Goal: Navigation & Orientation: Find specific page/section

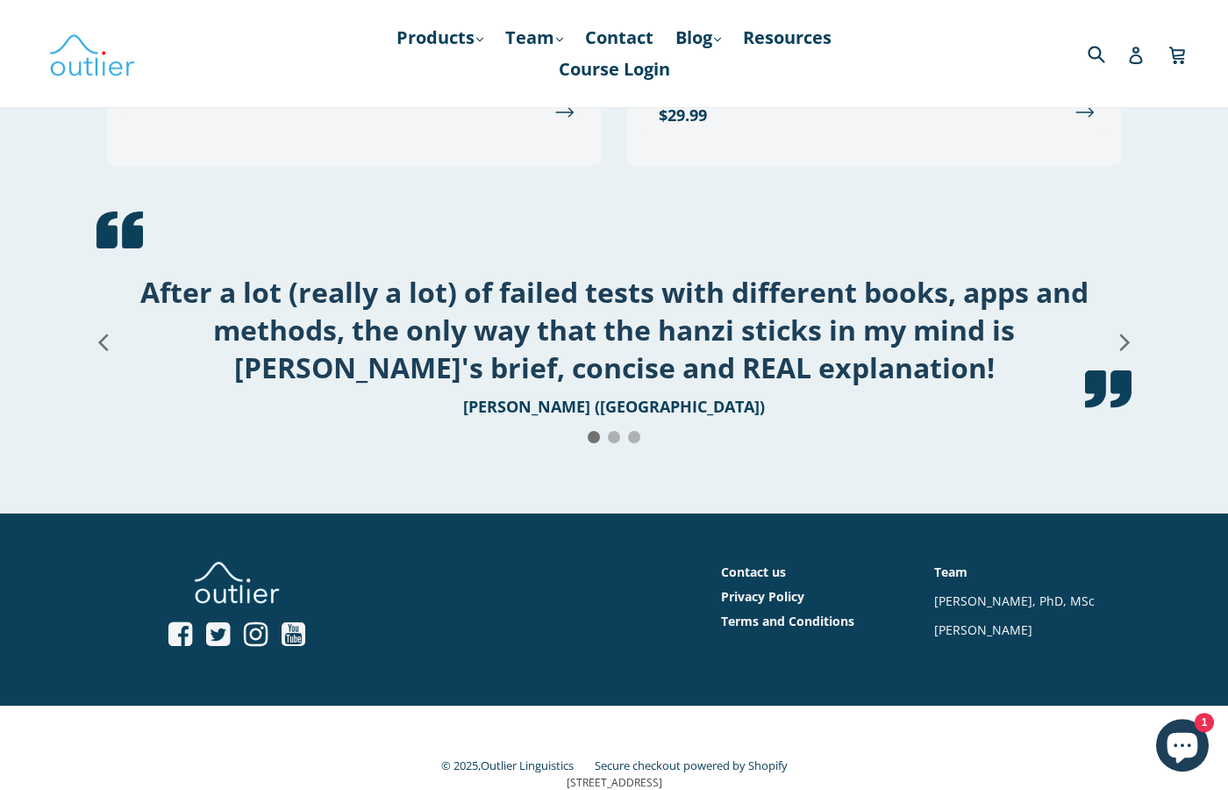
scroll to position [2266, 0]
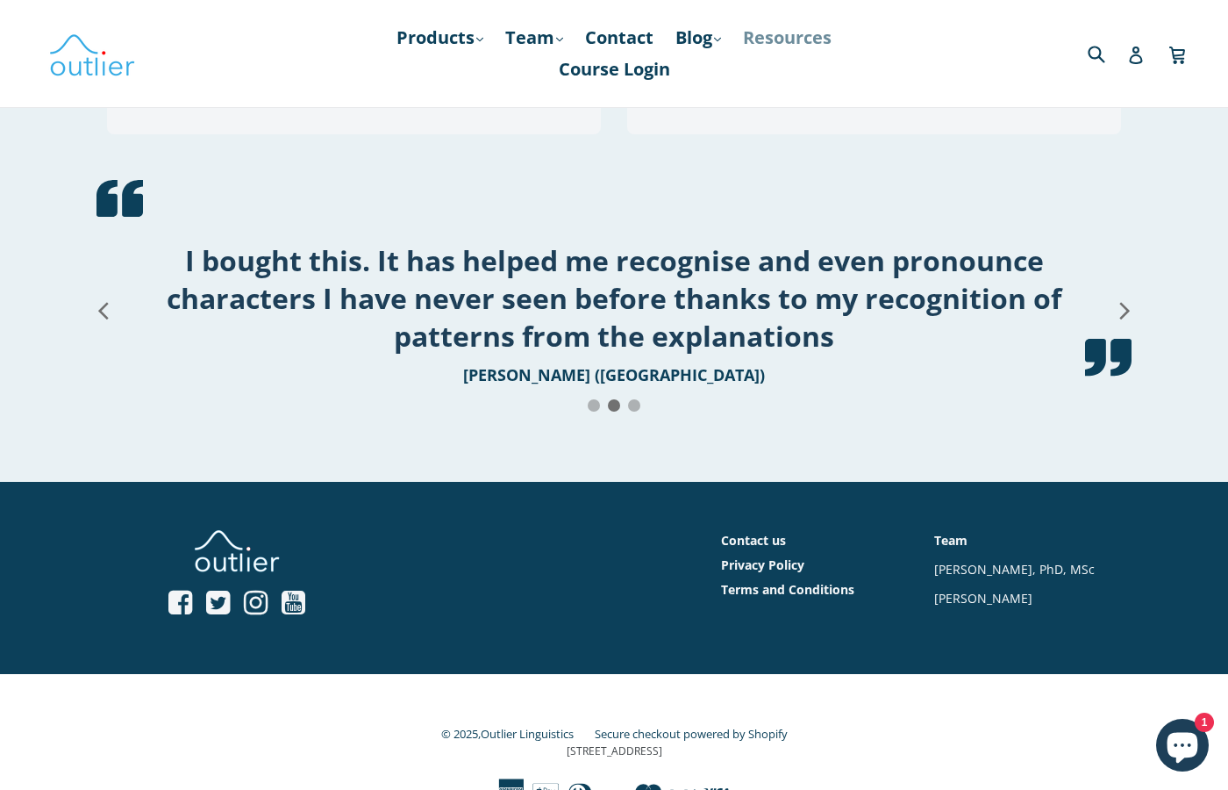
click at [782, 36] on link "Resources" at bounding box center [787, 38] width 106 height 32
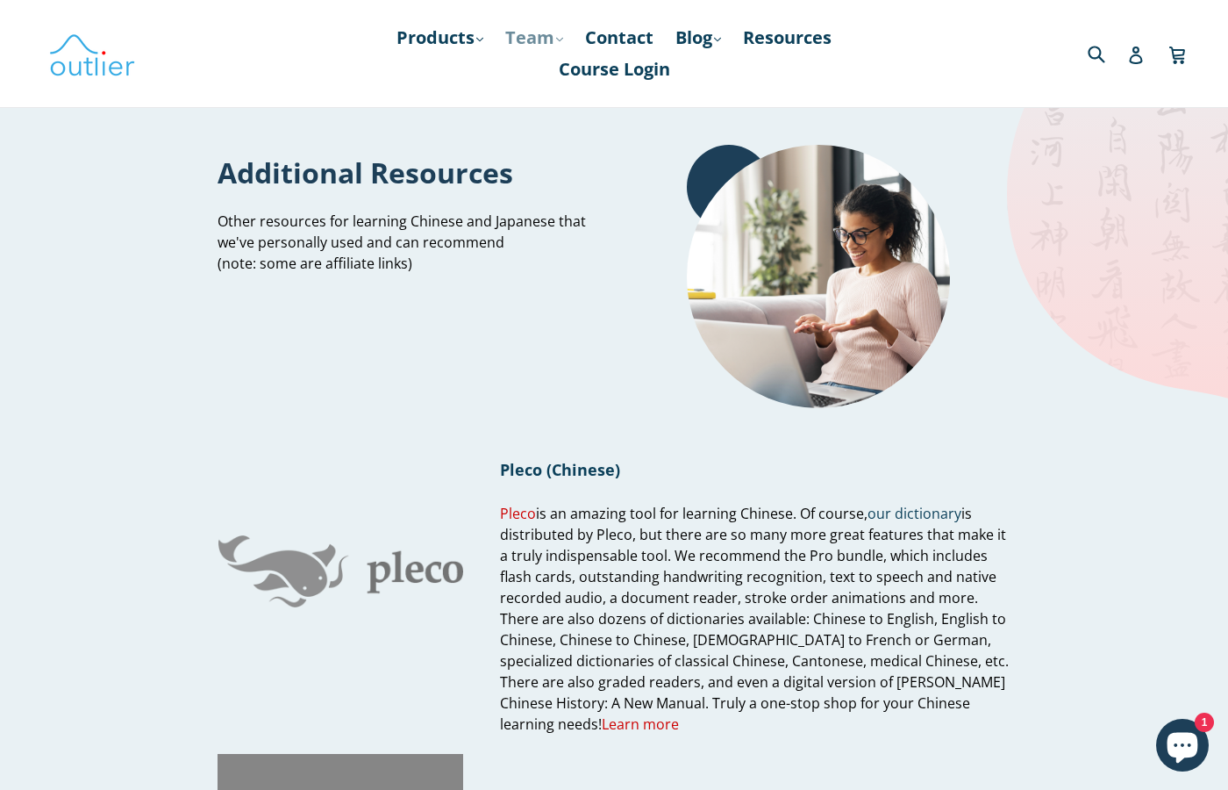
click at [547, 46] on link "Team .cls-1{fill:#231f20} expand" at bounding box center [534, 38] width 75 height 32
click at [704, 39] on link "Blog .cls-1{fill:#231f20} expand" at bounding box center [698, 38] width 63 height 32
click at [706, 93] on link "Chinese" at bounding box center [735, 84] width 106 height 33
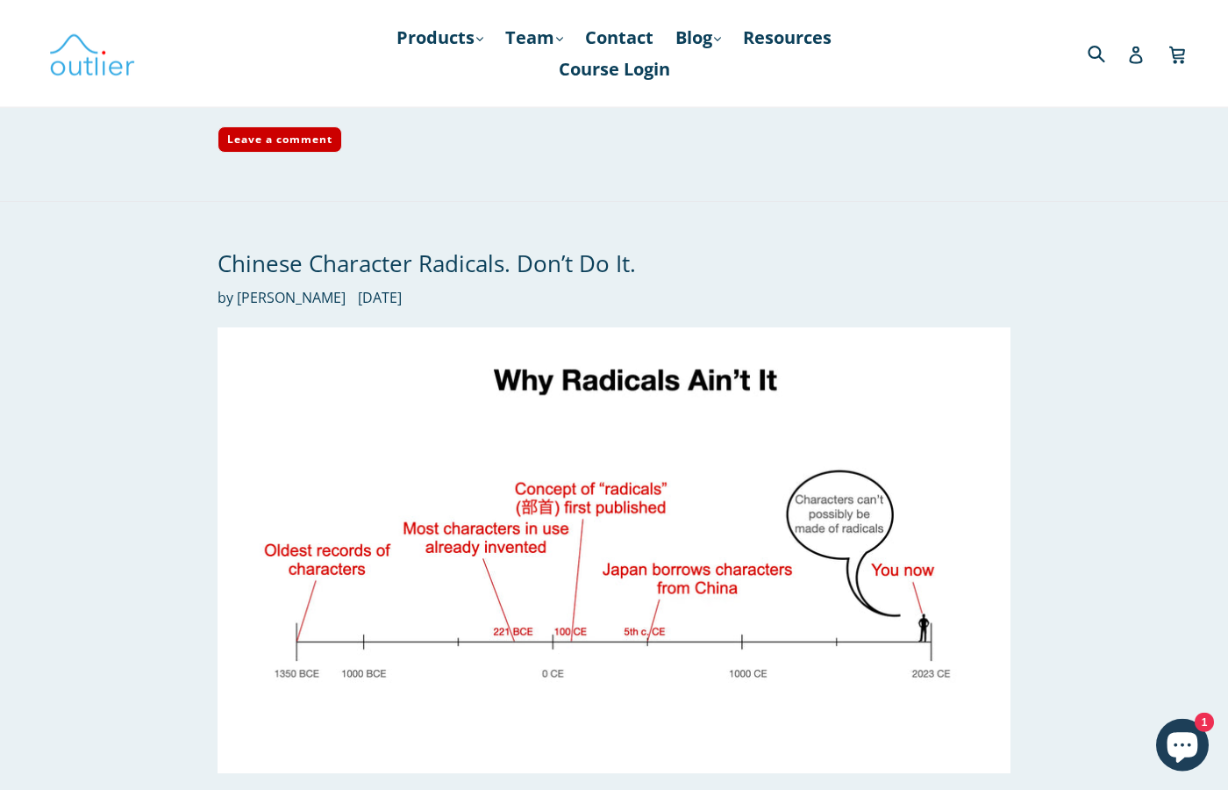
scroll to position [5300, 0]
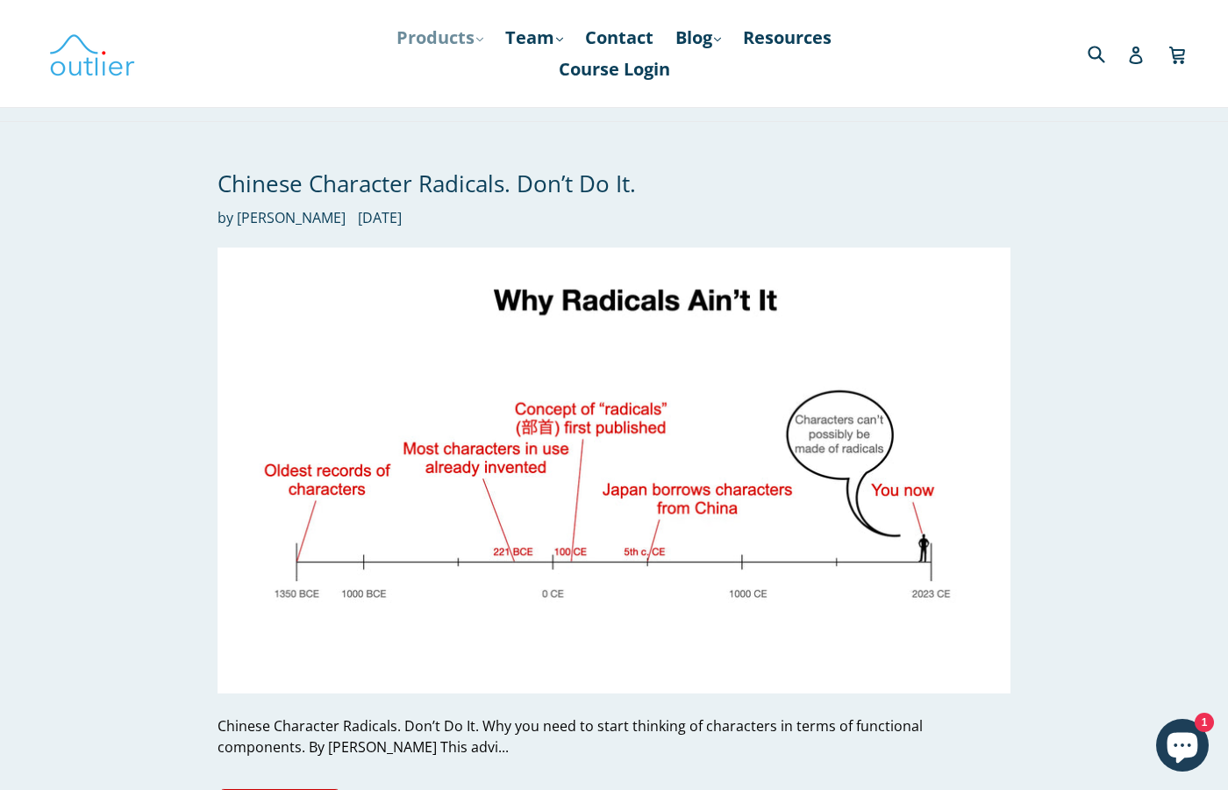
click at [450, 49] on link "Products .cls-1{fill:#231f20} expand" at bounding box center [440, 38] width 104 height 32
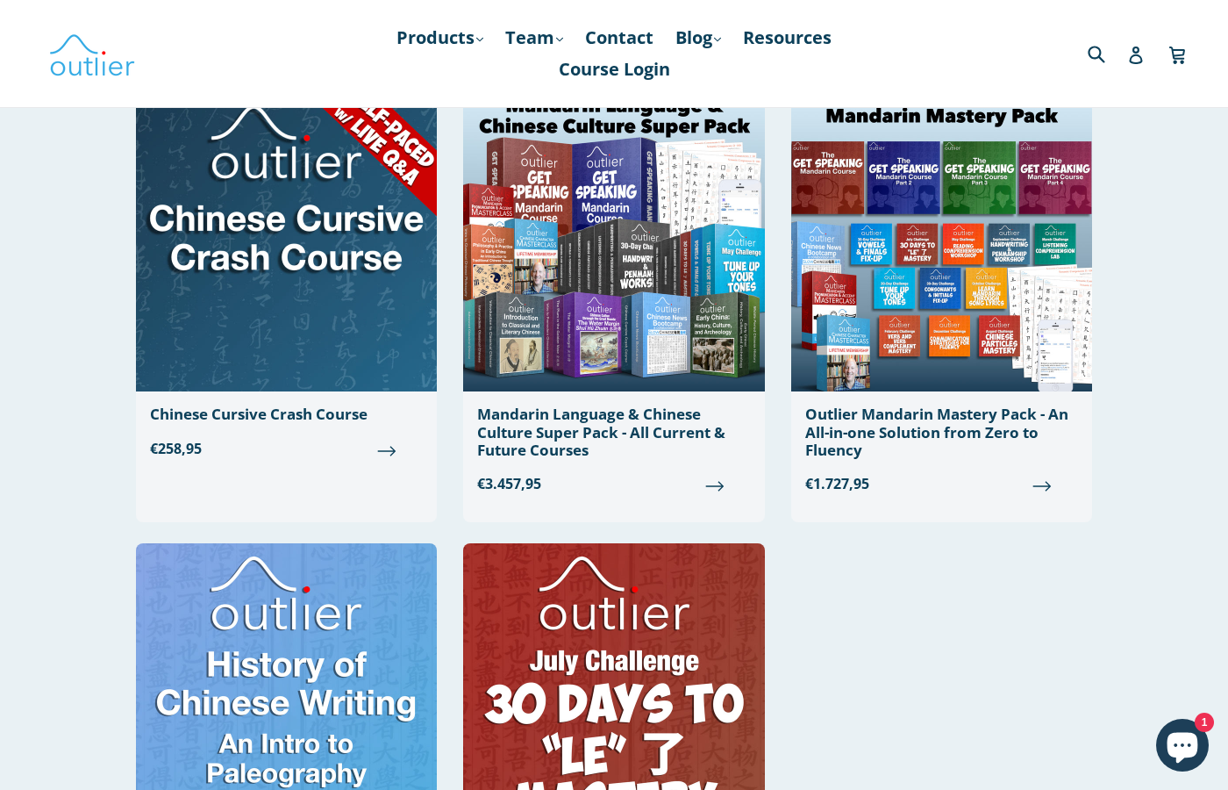
scroll to position [1790, 0]
